Goal: Transaction & Acquisition: Purchase product/service

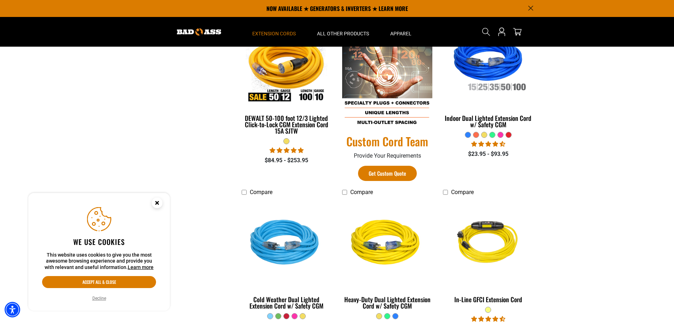
scroll to position [354, 0]
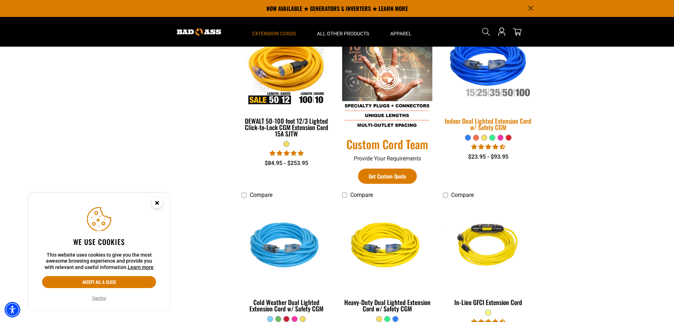
click at [490, 74] on img at bounding box center [487, 65] width 99 height 91
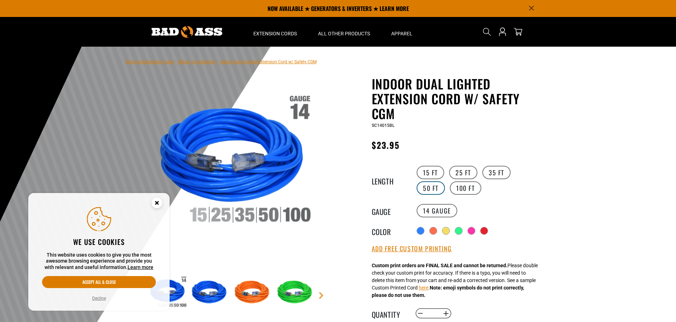
click at [445, 181] on label "50 FT" at bounding box center [431, 187] width 28 height 13
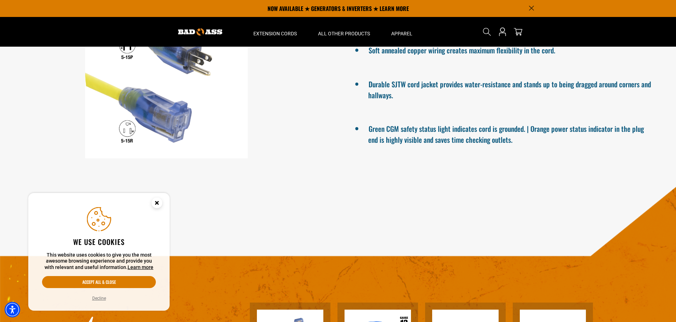
scroll to position [354, 0]
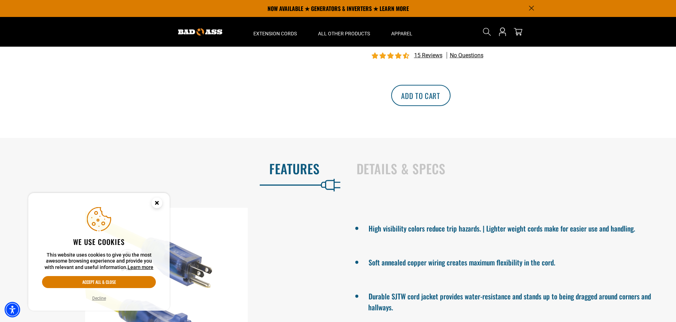
click at [451, 106] on button "Add to cart" at bounding box center [420, 95] width 59 height 21
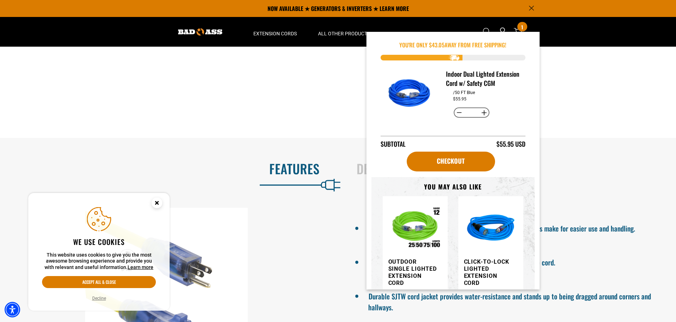
click at [533, 10] on icon "Announcement" at bounding box center [531, 8] width 5 height 5
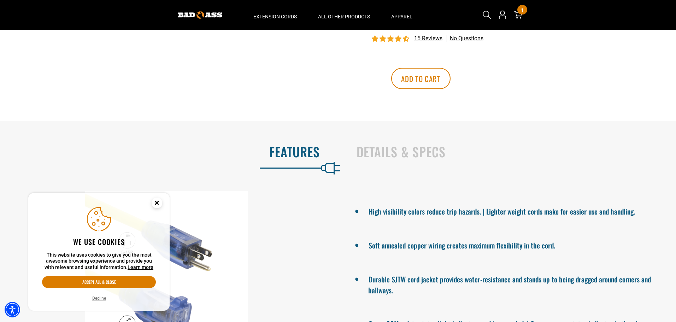
scroll to position [337, 0]
